Goal: Information Seeking & Learning: Learn about a topic

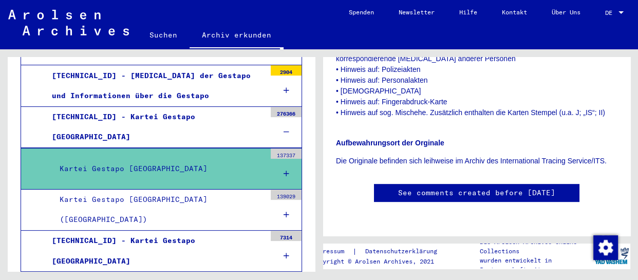
scroll to position [560, 0]
click at [283, 174] on icon at bounding box center [286, 173] width 6 height 7
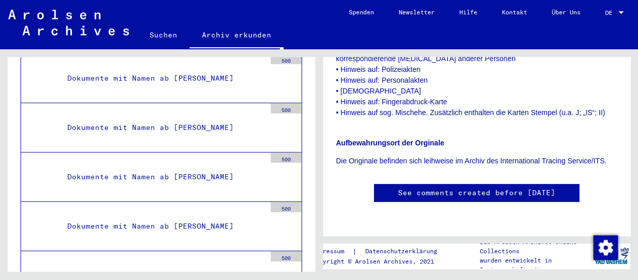
scroll to position [9898, 0]
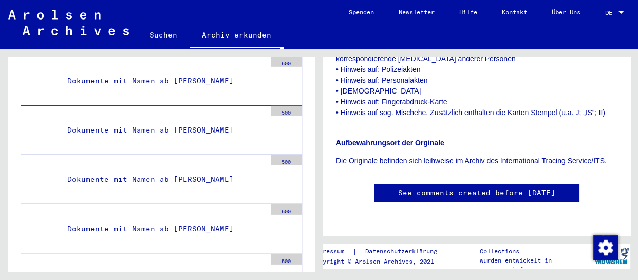
click at [200, 219] on div "Dokumente mit Namen ab [PERSON_NAME]" at bounding box center [163, 229] width 206 height 20
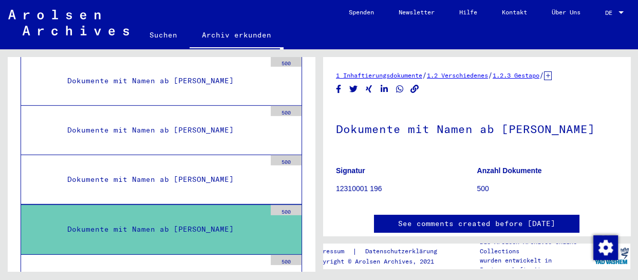
click at [390, 137] on h1 "Dokumente mit Namen ab [PERSON_NAME]" at bounding box center [476, 127] width 281 height 45
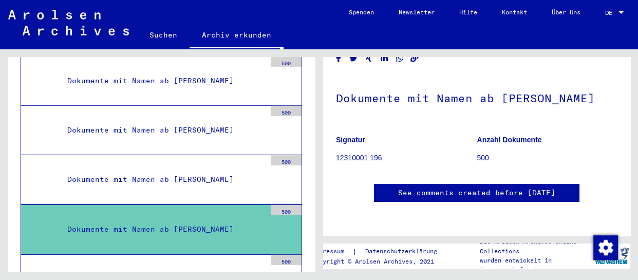
scroll to position [161, 0]
click at [282, 205] on div "500" at bounding box center [286, 210] width 31 height 10
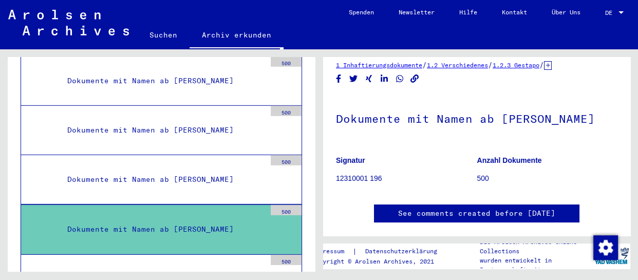
scroll to position [0, 0]
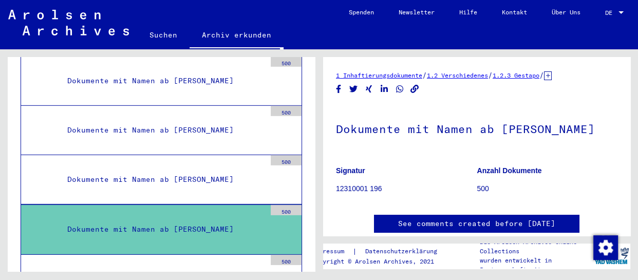
click at [467, 131] on h1 "Dokumente mit Namen ab [PERSON_NAME]" at bounding box center [476, 127] width 281 height 45
click at [465, 133] on h1 "Dokumente mit Namen ab [PERSON_NAME]" at bounding box center [476, 127] width 281 height 45
click at [463, 133] on h1 "Dokumente mit Namen ab [PERSON_NAME]" at bounding box center [476, 127] width 281 height 45
click at [354, 169] on b "Signatur" at bounding box center [350, 170] width 29 height 8
click at [362, 187] on p "12310001 196" at bounding box center [406, 188] width 141 height 11
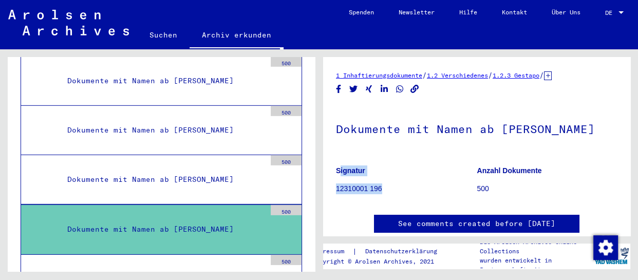
drag, startPoint x: 383, startPoint y: 187, endPoint x: 329, endPoint y: 187, distance: 54.9
click at [329, 187] on yv-its-full-details "1 Inhaftierungsdokumente / 1.2 Verschiedenes / 1.2.3 Gestapo / [TECHNICAL_ID] K…" at bounding box center [476, 162] width 307 height 184
click at [471, 185] on p "12310001 196" at bounding box center [406, 188] width 141 height 11
click at [497, 172] on b "Anzahl Dokumente" at bounding box center [509, 170] width 65 height 8
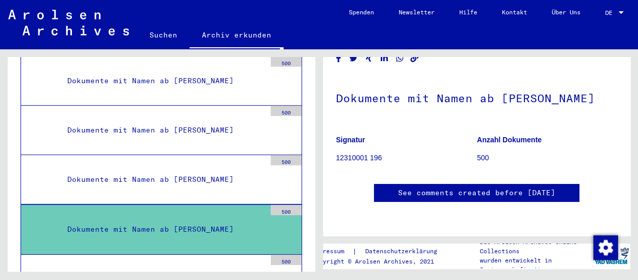
scroll to position [207, 0]
click at [518, 243] on p "Die Arolsen Archives Online-Collections" at bounding box center [535, 246] width 112 height 18
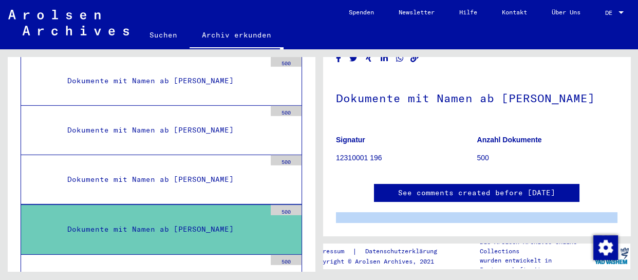
scroll to position [332, 0]
click at [186, 279] on html "Suchen Archiv erkunden Spenden Newsletter Hilfe Kontakt Über Uns Suchen Archiv …" at bounding box center [319, 140] width 638 height 280
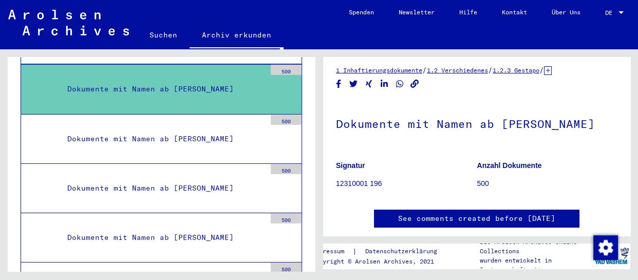
scroll to position [0, 0]
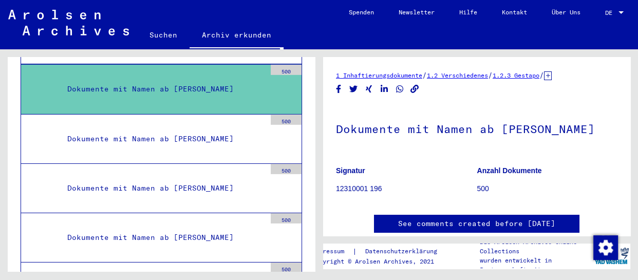
click at [551, 77] on icon at bounding box center [548, 75] width 8 height 9
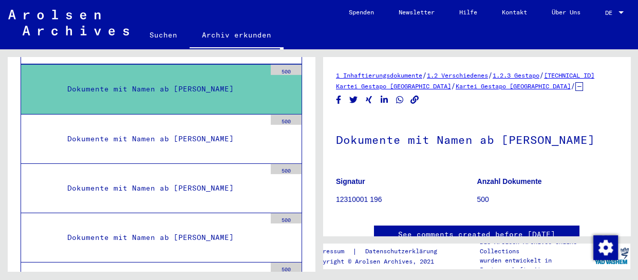
click at [439, 88] on link "[TECHNICAL_ID] Kartei Gestapo [GEOGRAPHIC_DATA]" at bounding box center [465, 80] width 258 height 18
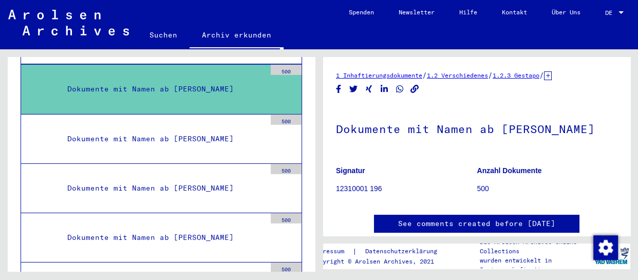
click at [551, 77] on icon at bounding box center [548, 75] width 8 height 9
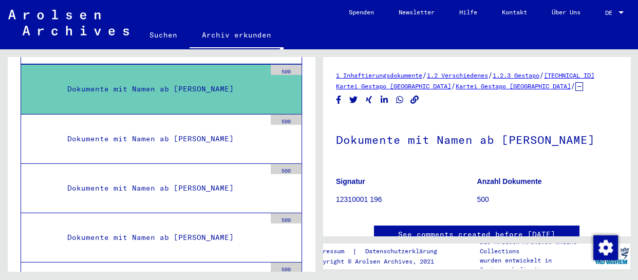
click at [563, 86] on link "Kartei Gestapo [GEOGRAPHIC_DATA]" at bounding box center [512, 86] width 115 height 8
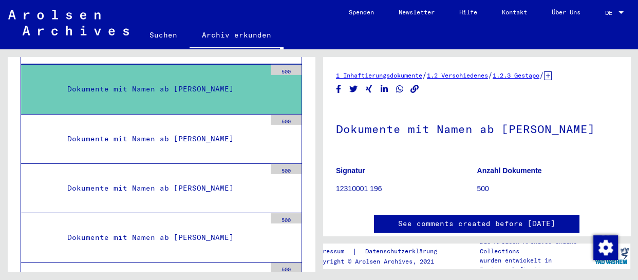
click at [370, 187] on p "12310001 196" at bounding box center [406, 188] width 141 height 11
click at [398, 187] on p "12310001 196" at bounding box center [406, 188] width 141 height 11
click at [493, 182] on figure "Anzahl Dokumente 500" at bounding box center [547, 181] width 141 height 46
click at [478, 189] on p "500" at bounding box center [547, 188] width 141 height 11
click at [491, 175] on b "Anzahl Dokumente" at bounding box center [509, 170] width 65 height 8
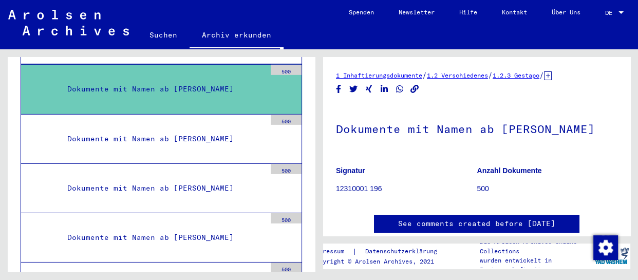
click at [487, 196] on figure "Anzahl Dokumente 500" at bounding box center [547, 181] width 141 height 46
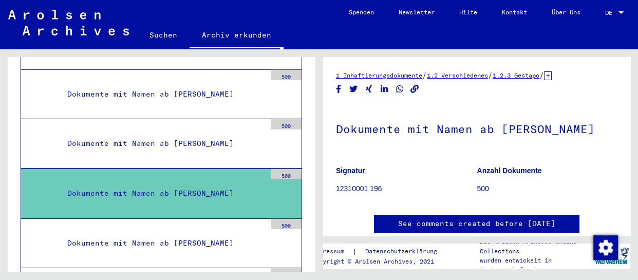
scroll to position [9897, 0]
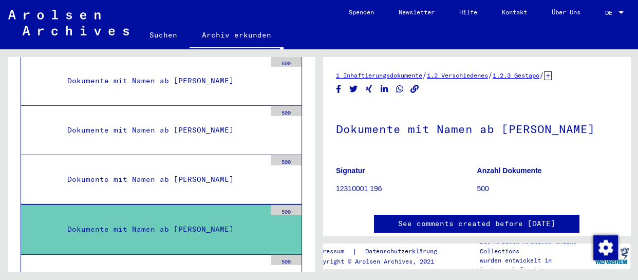
click at [204, 219] on div "Dokumente mit Namen ab [PERSON_NAME]" at bounding box center [163, 229] width 206 height 20
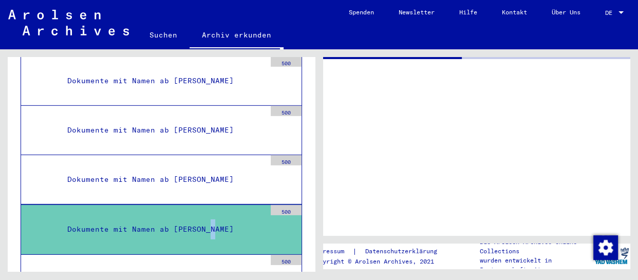
click at [204, 219] on div "Dokumente mit Namen ab [PERSON_NAME]" at bounding box center [163, 229] width 206 height 20
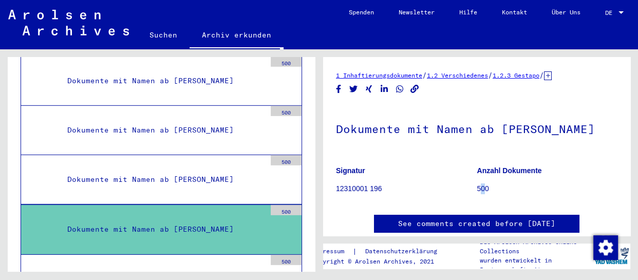
drag, startPoint x: 482, startPoint y: 188, endPoint x: 476, endPoint y: 190, distance: 6.0
click at [477, 190] on p "500" at bounding box center [547, 188] width 141 height 11
click at [551, 73] on icon at bounding box center [548, 75] width 8 height 9
